Goal: Find specific page/section: Find specific page/section

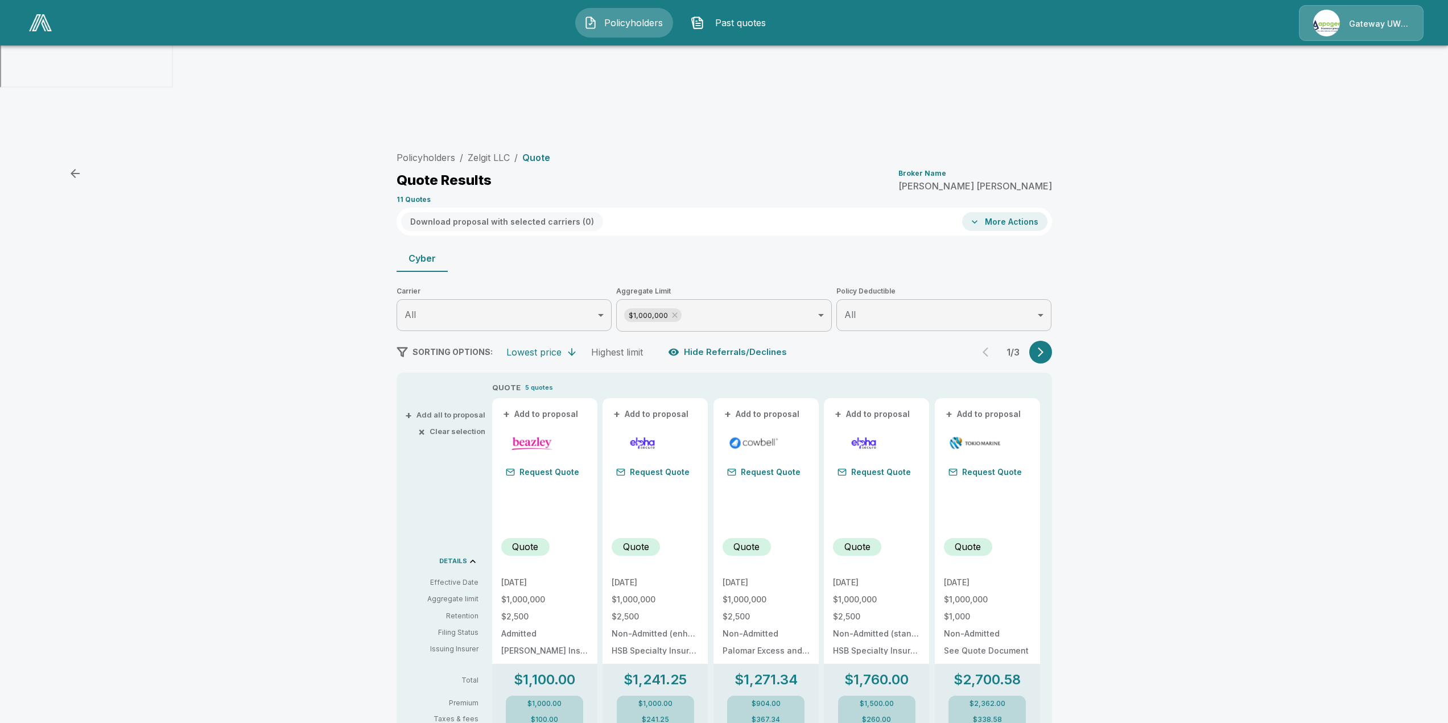
click at [41, 19] on img at bounding box center [40, 22] width 23 height 17
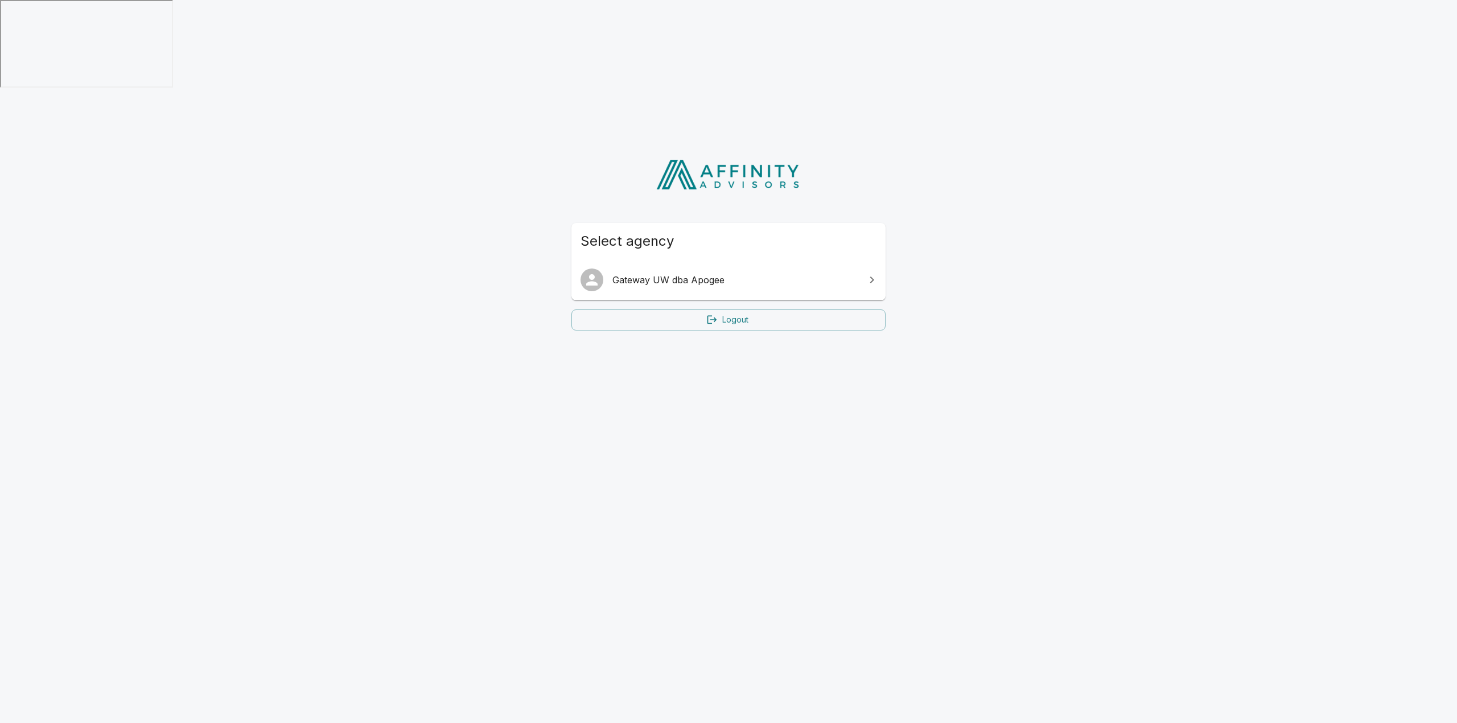
click at [616, 273] on span "Gateway UW dba Apogee" at bounding box center [735, 280] width 246 height 14
